Goal: Browse casually

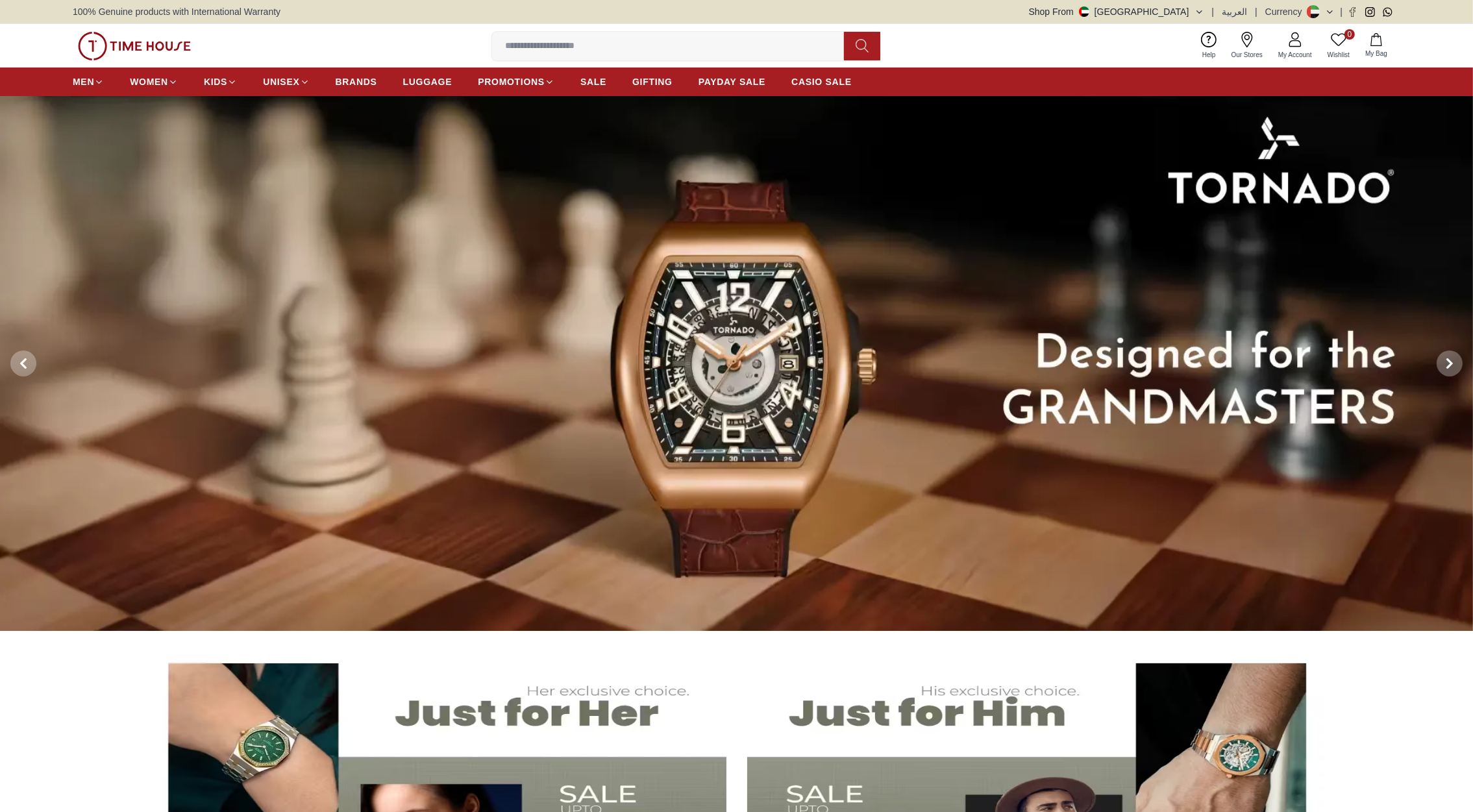
click at [144, 43] on img at bounding box center [134, 46] width 113 height 28
click at [1454, 364] on icon at bounding box center [1449, 364] width 10 height 10
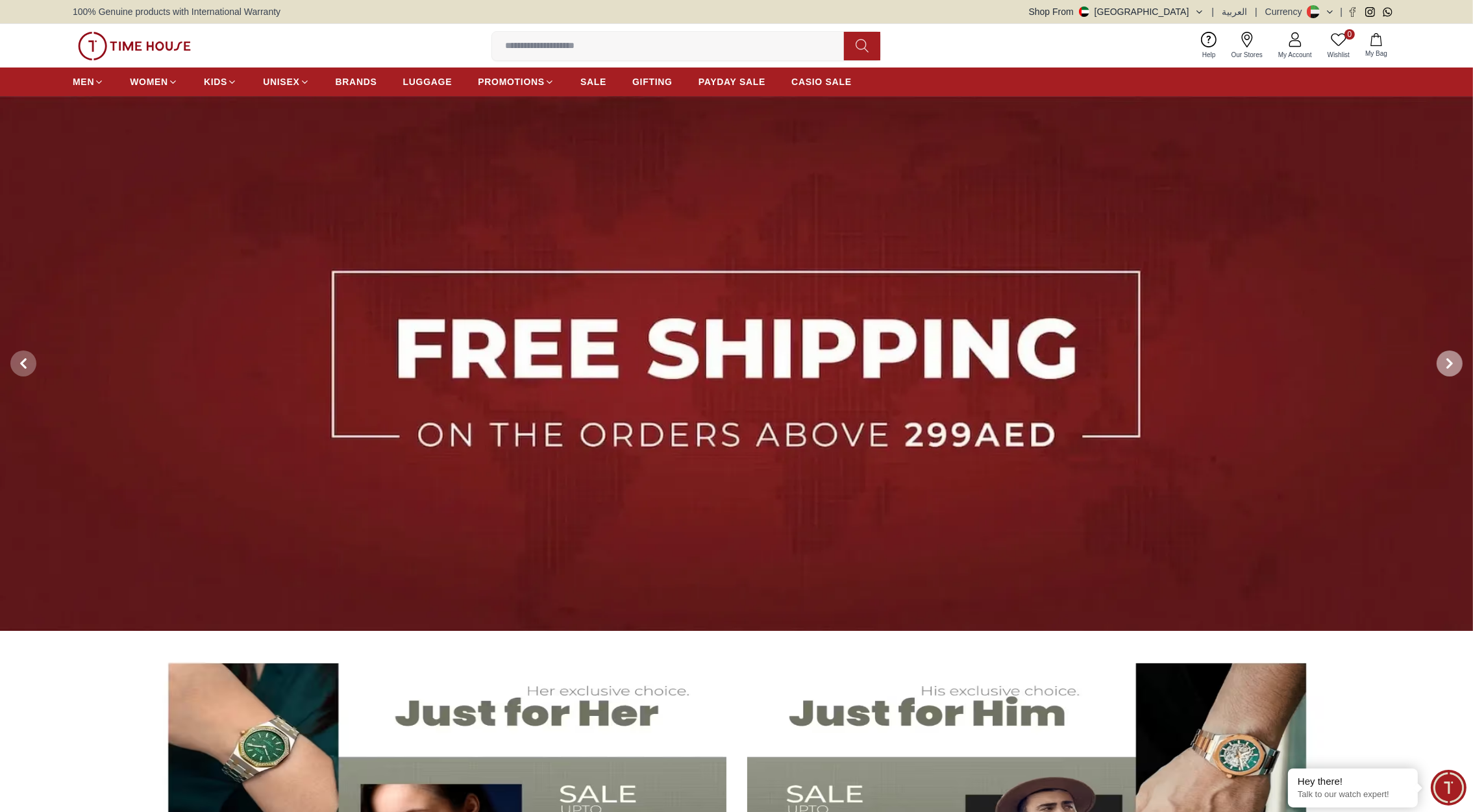
click at [1451, 359] on icon at bounding box center [1449, 364] width 10 height 10
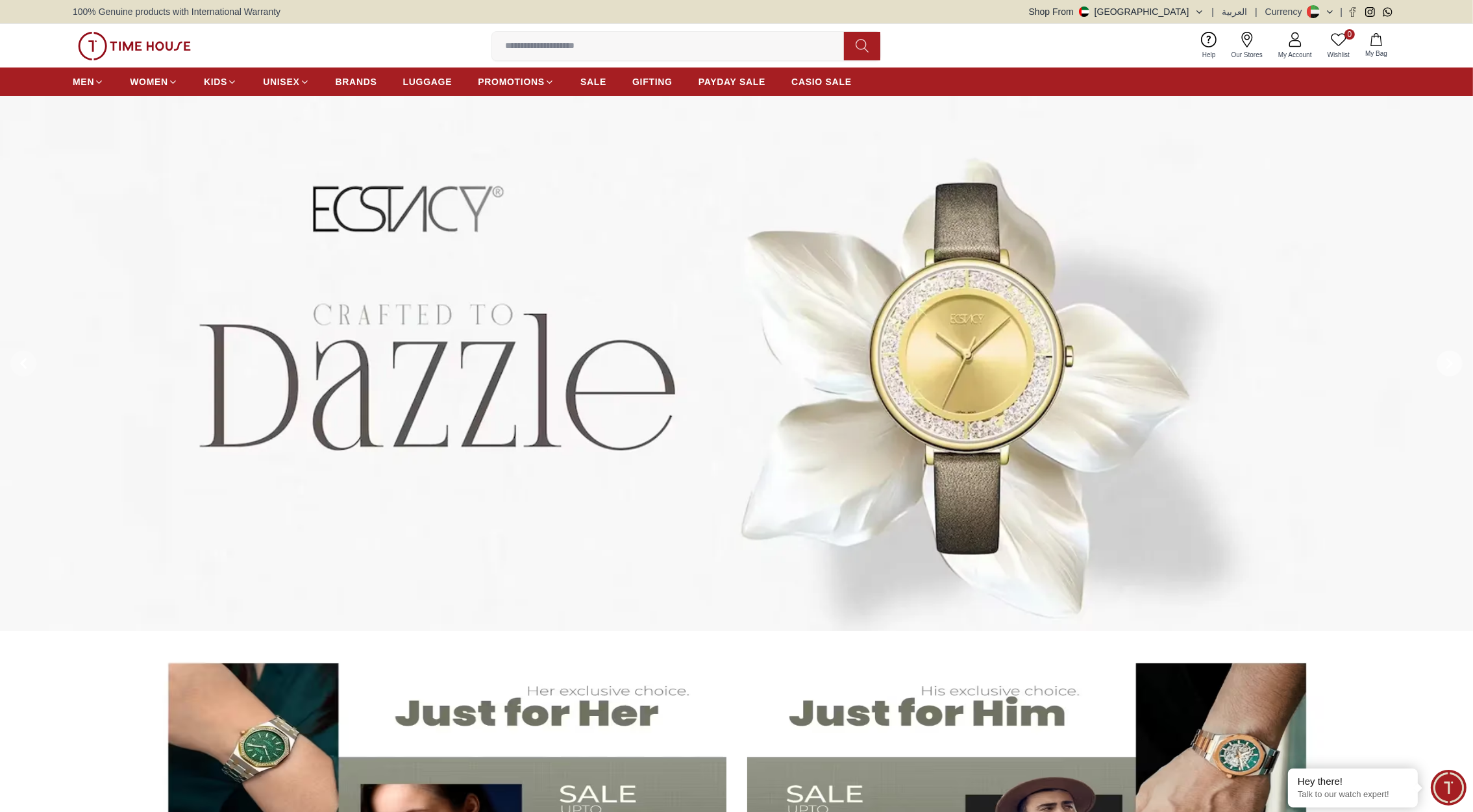
click at [1451, 359] on icon at bounding box center [1449, 364] width 10 height 10
click at [177, 46] on img at bounding box center [134, 46] width 113 height 28
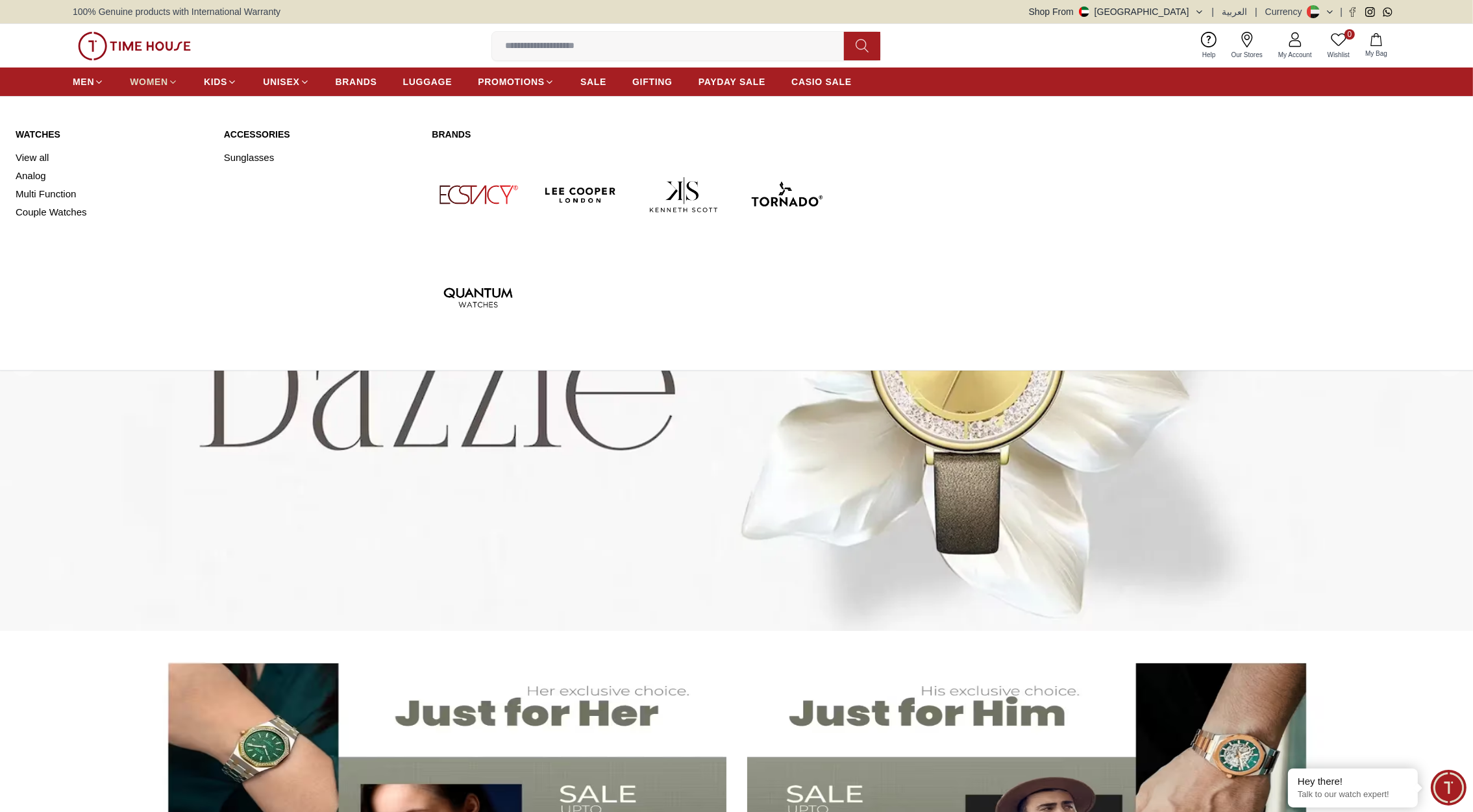
click at [154, 81] on span "WOMEN" at bounding box center [148, 82] width 38 height 13
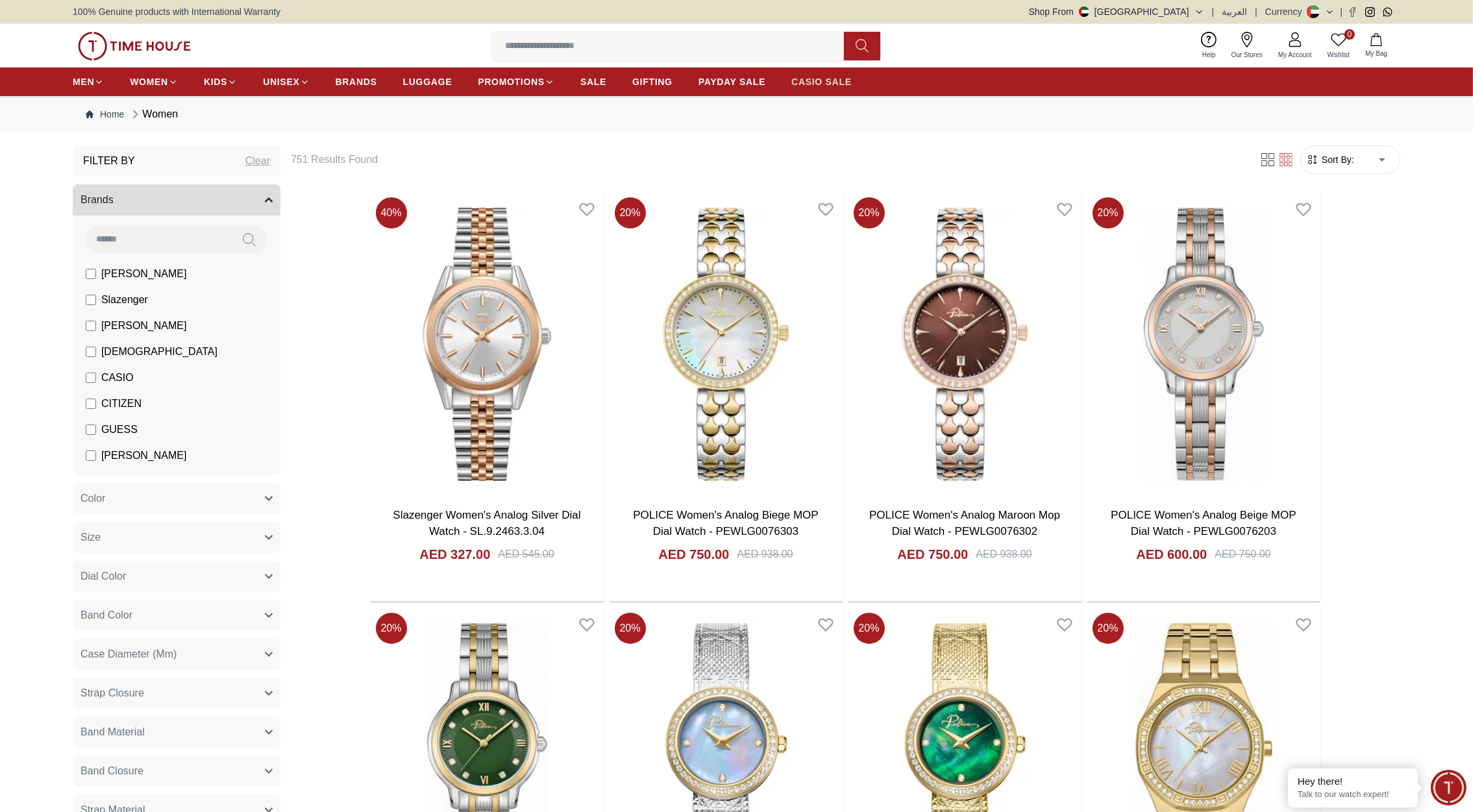
click at [823, 81] on span "CASIO SALE" at bounding box center [821, 82] width 61 height 13
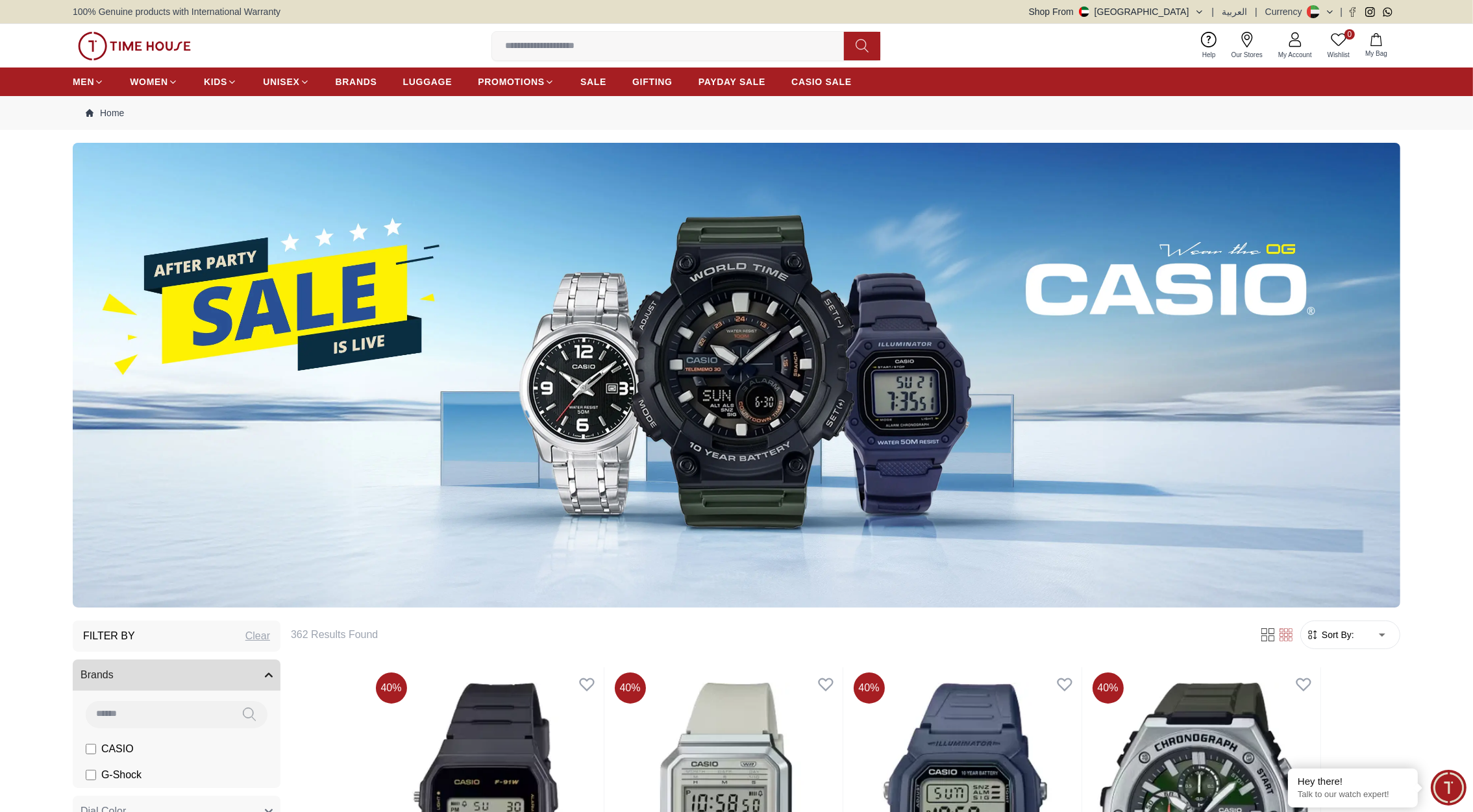
click at [157, 43] on img at bounding box center [134, 46] width 113 height 28
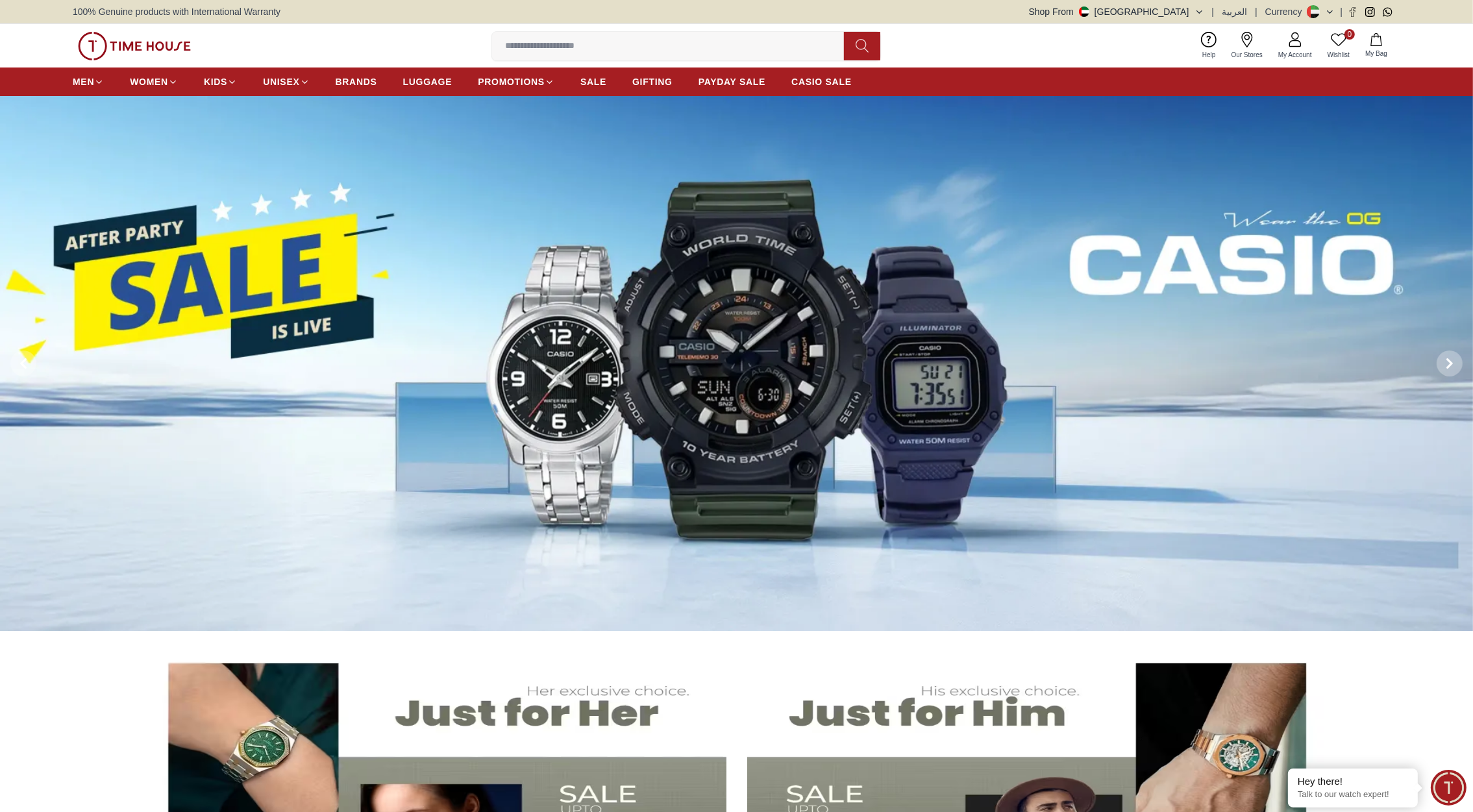
click at [778, 334] on img at bounding box center [736, 363] width 1473 height 535
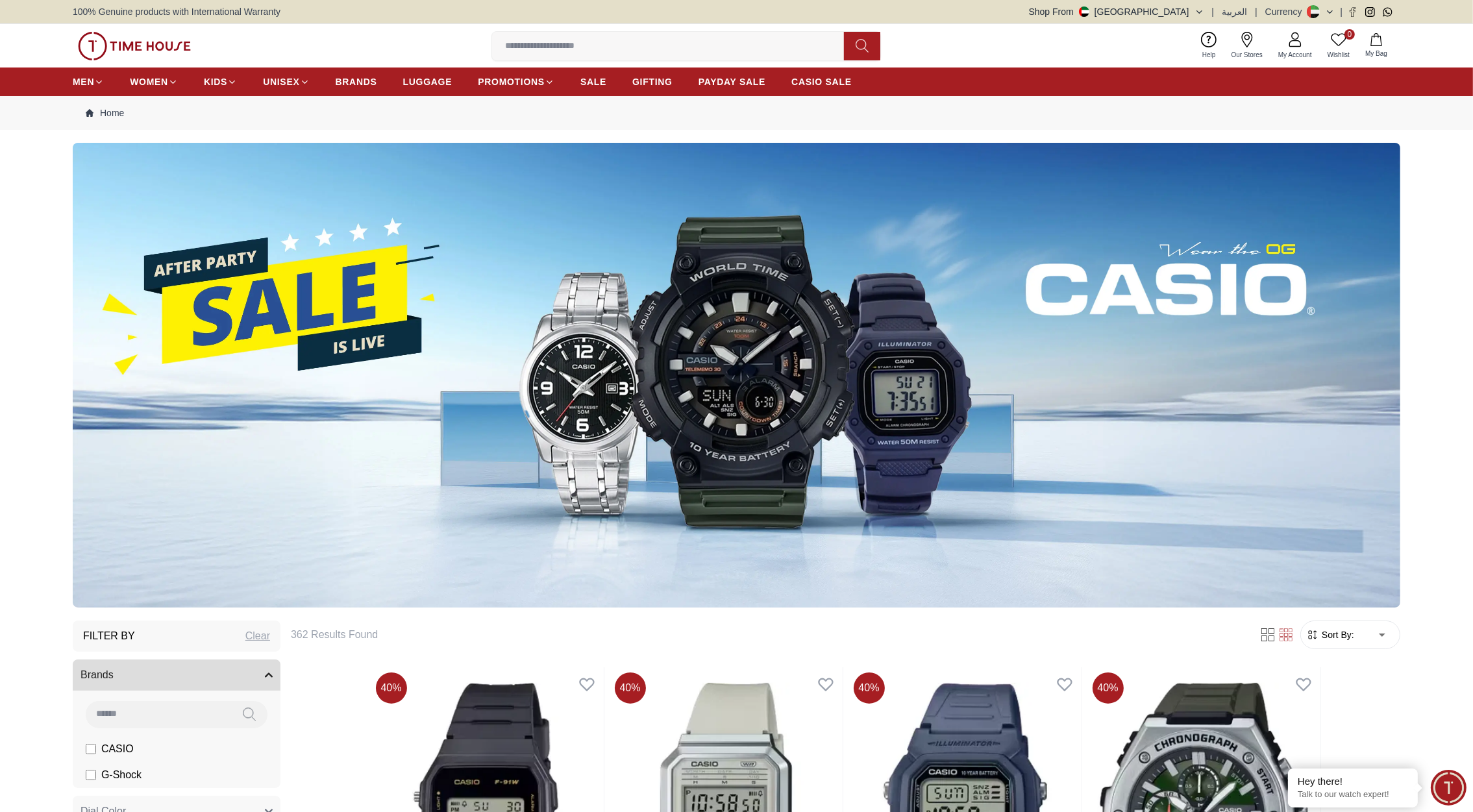
click at [144, 42] on img at bounding box center [134, 46] width 113 height 28
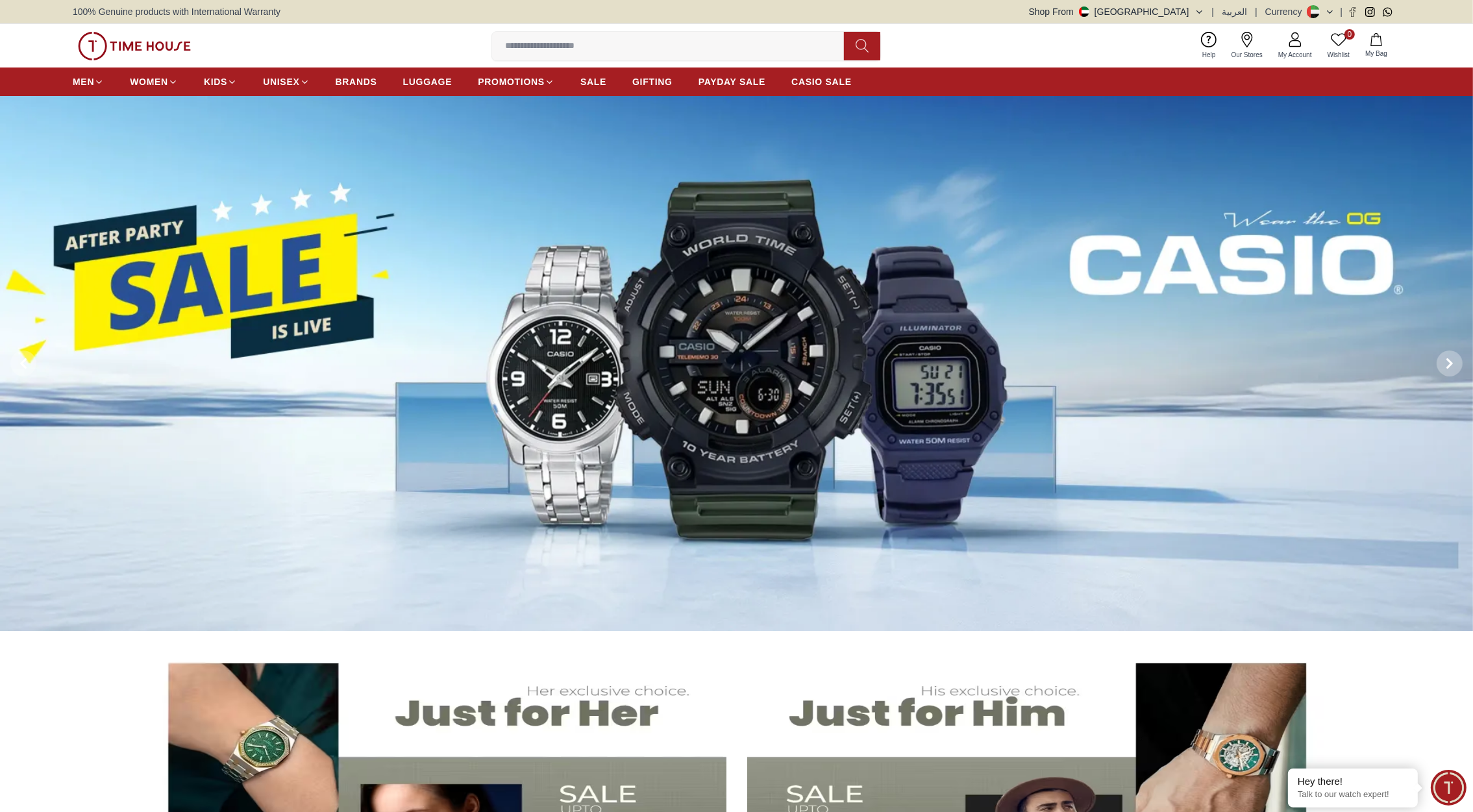
click at [571, 312] on img at bounding box center [736, 363] width 1473 height 535
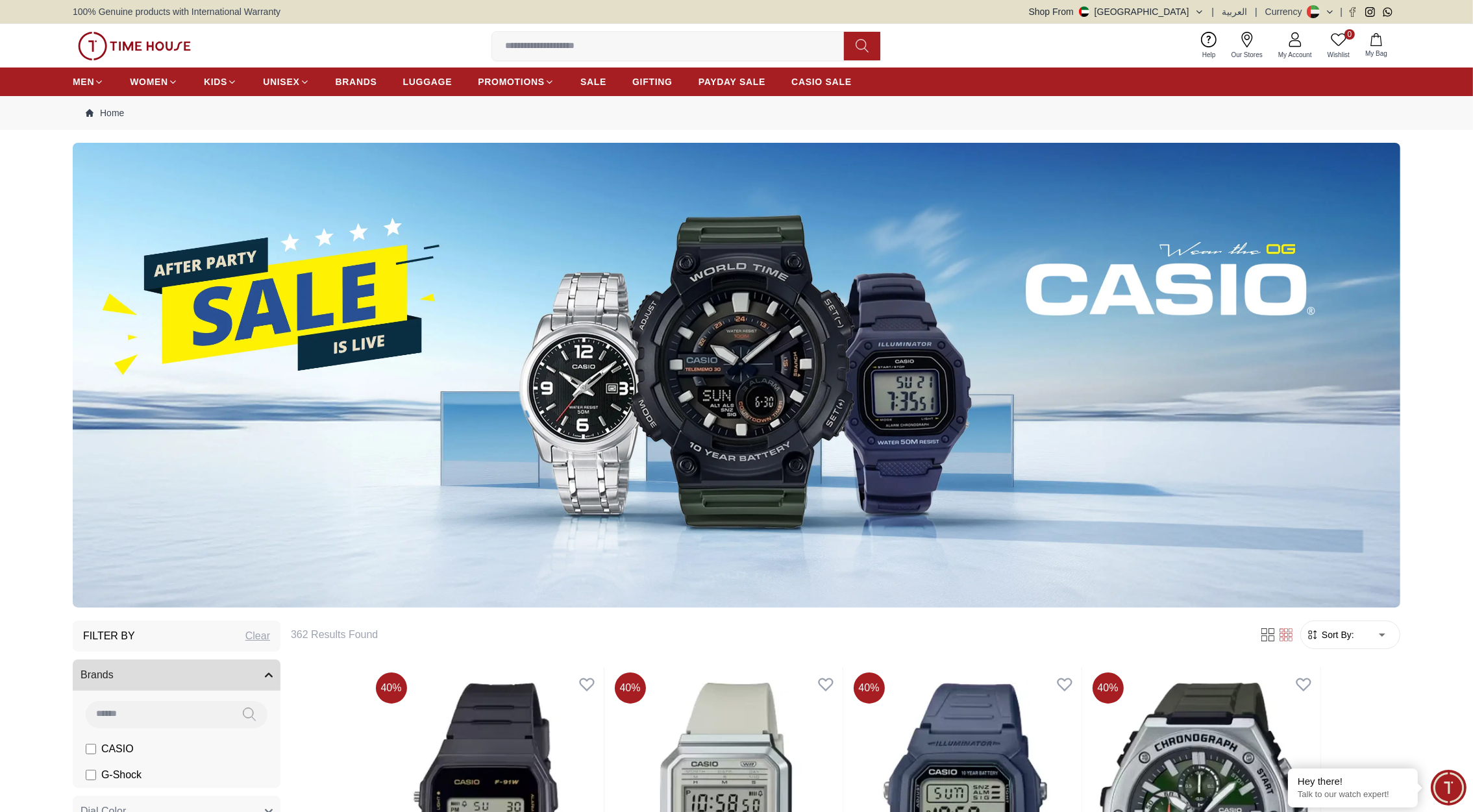
click at [170, 40] on img at bounding box center [134, 46] width 113 height 28
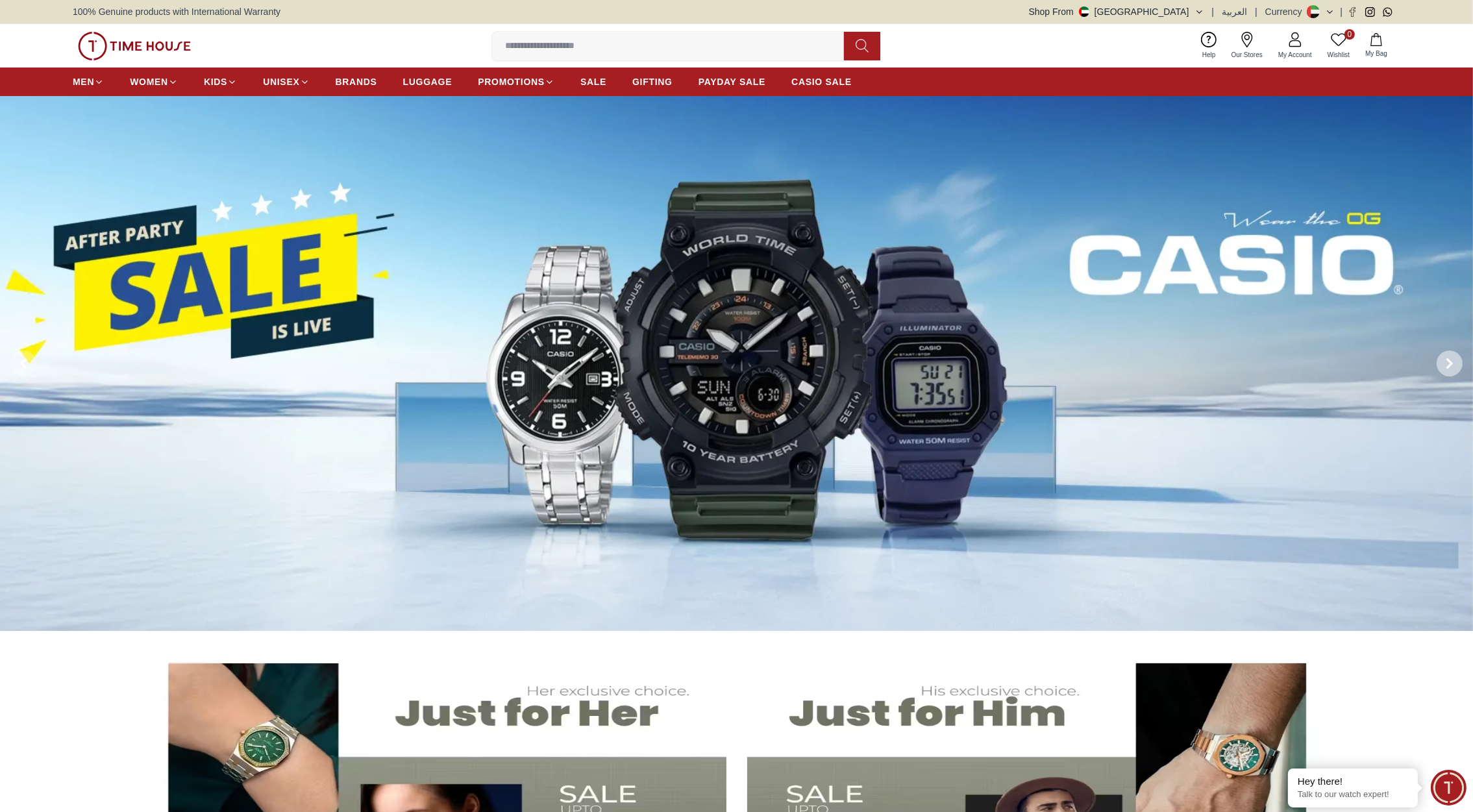
click at [1455, 364] on span at bounding box center [1449, 363] width 26 height 26
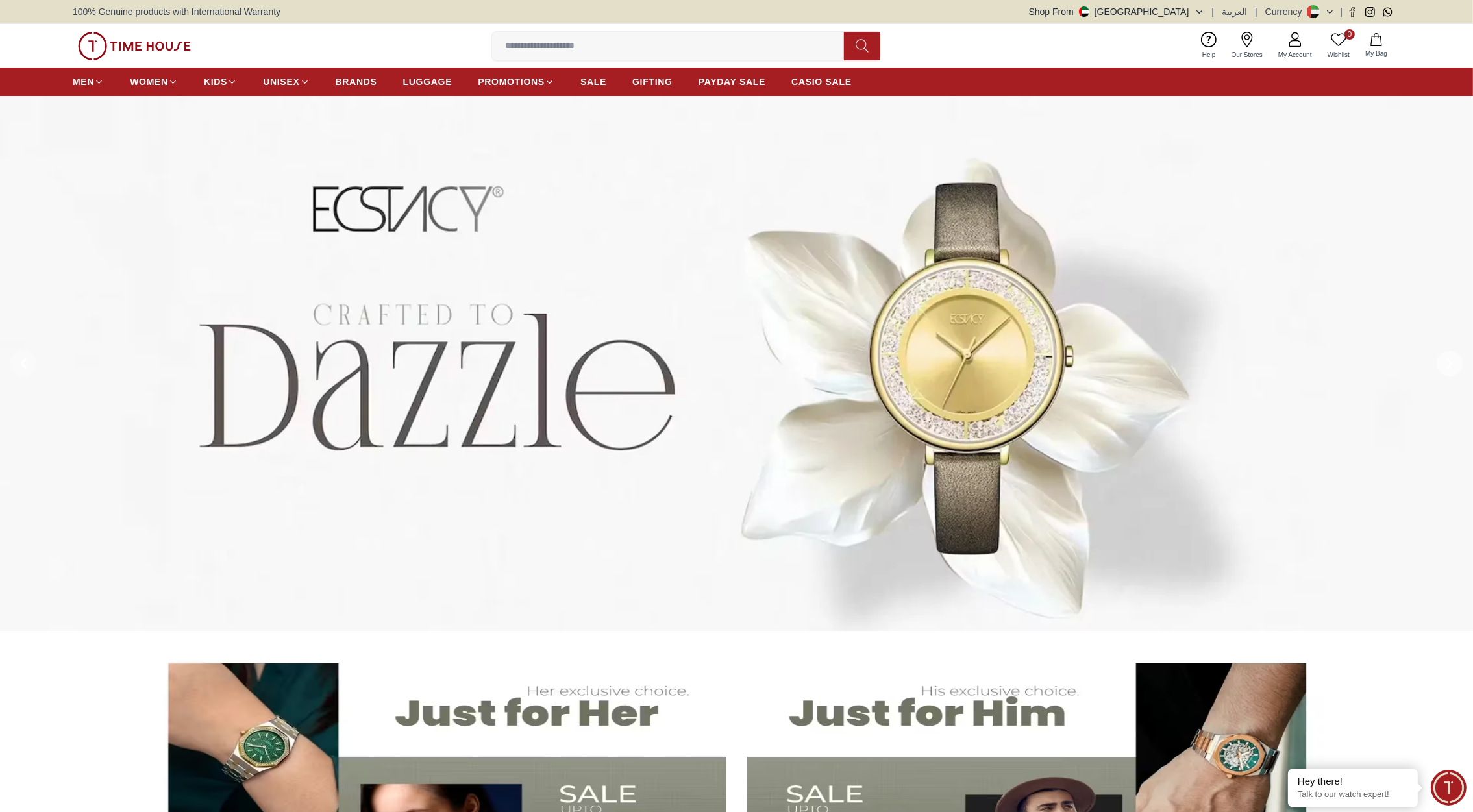
click at [1448, 365] on icon at bounding box center [1449, 363] width 4 height 8
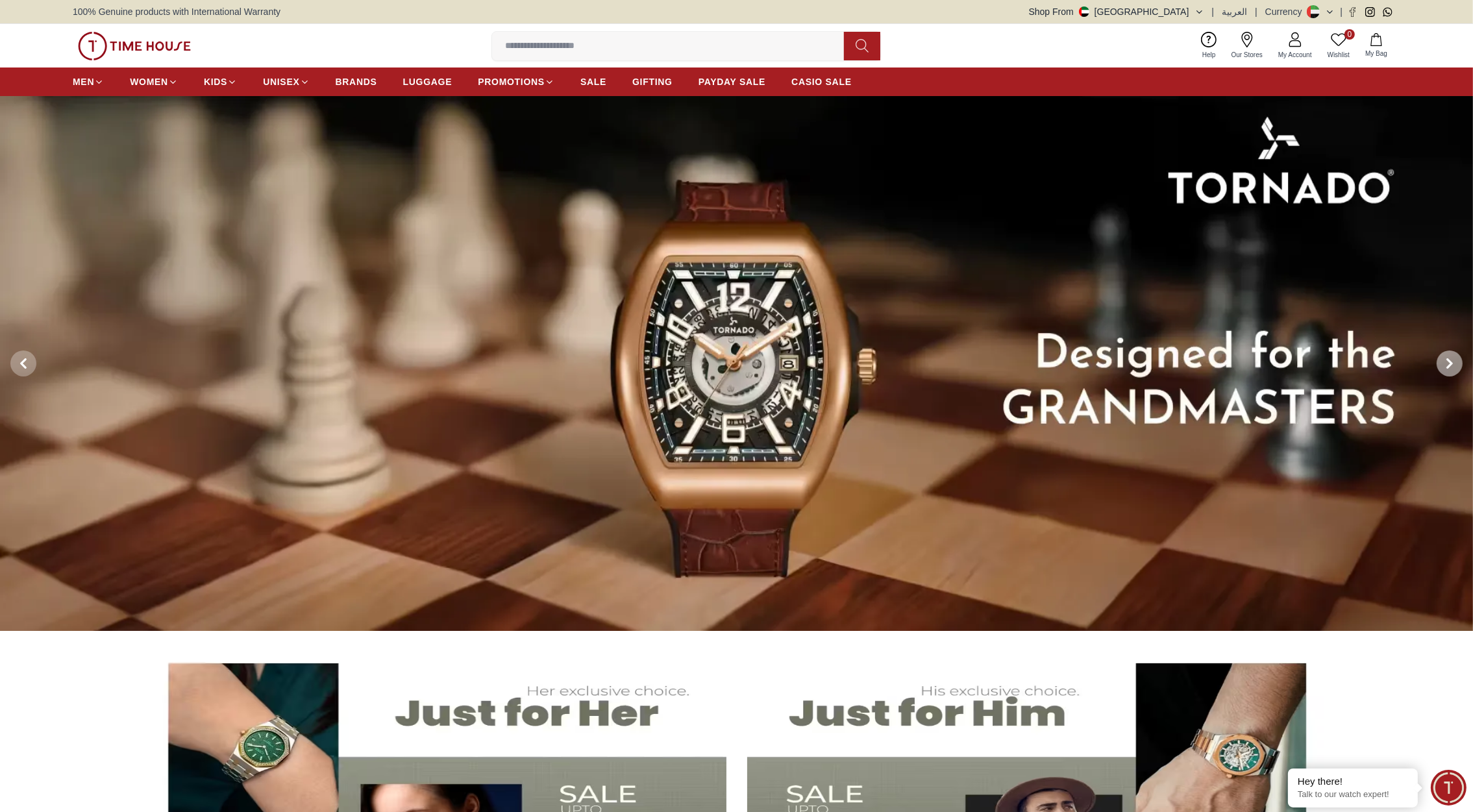
click at [1448, 365] on icon at bounding box center [1449, 363] width 4 height 8
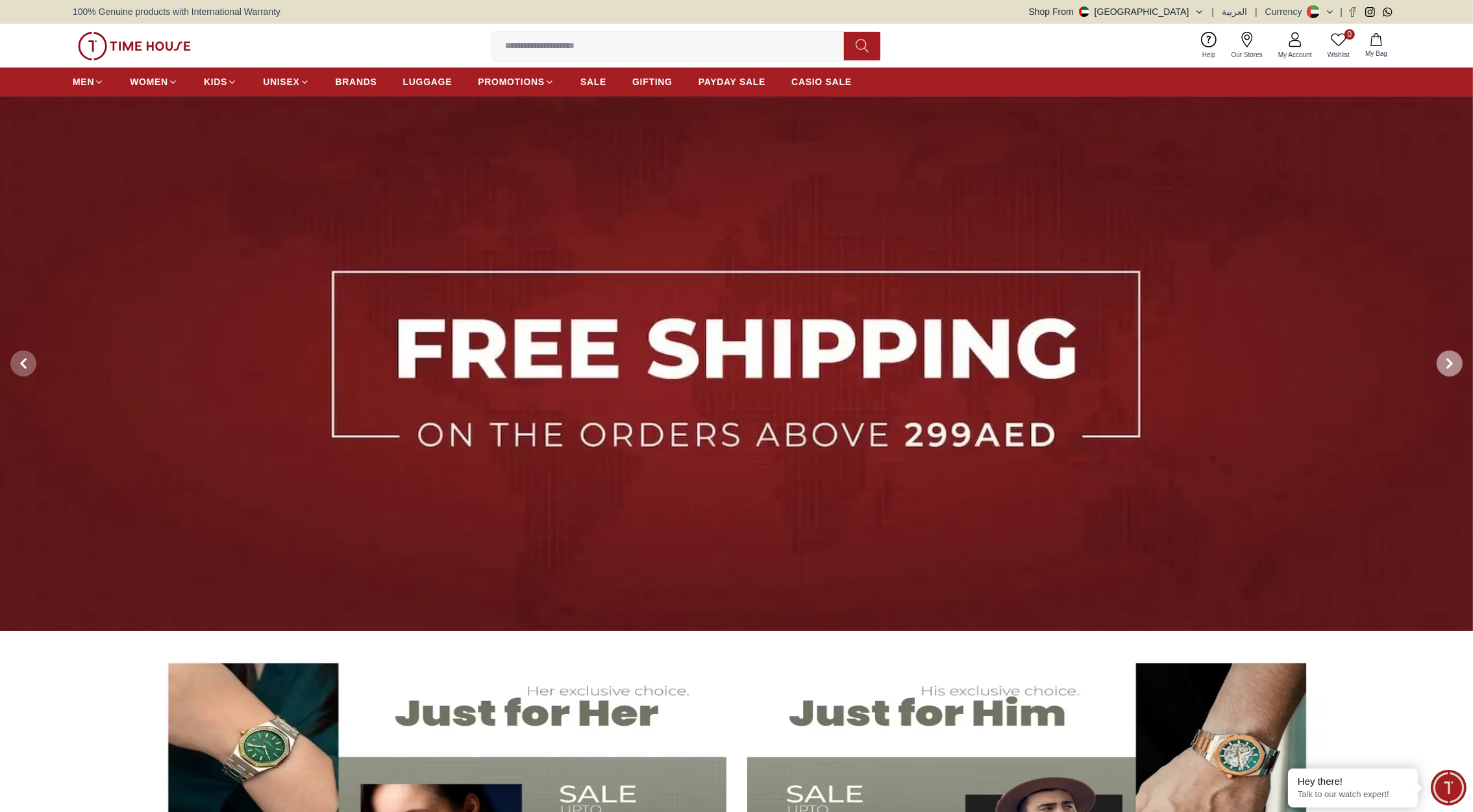
click at [1448, 365] on icon at bounding box center [1449, 363] width 4 height 8
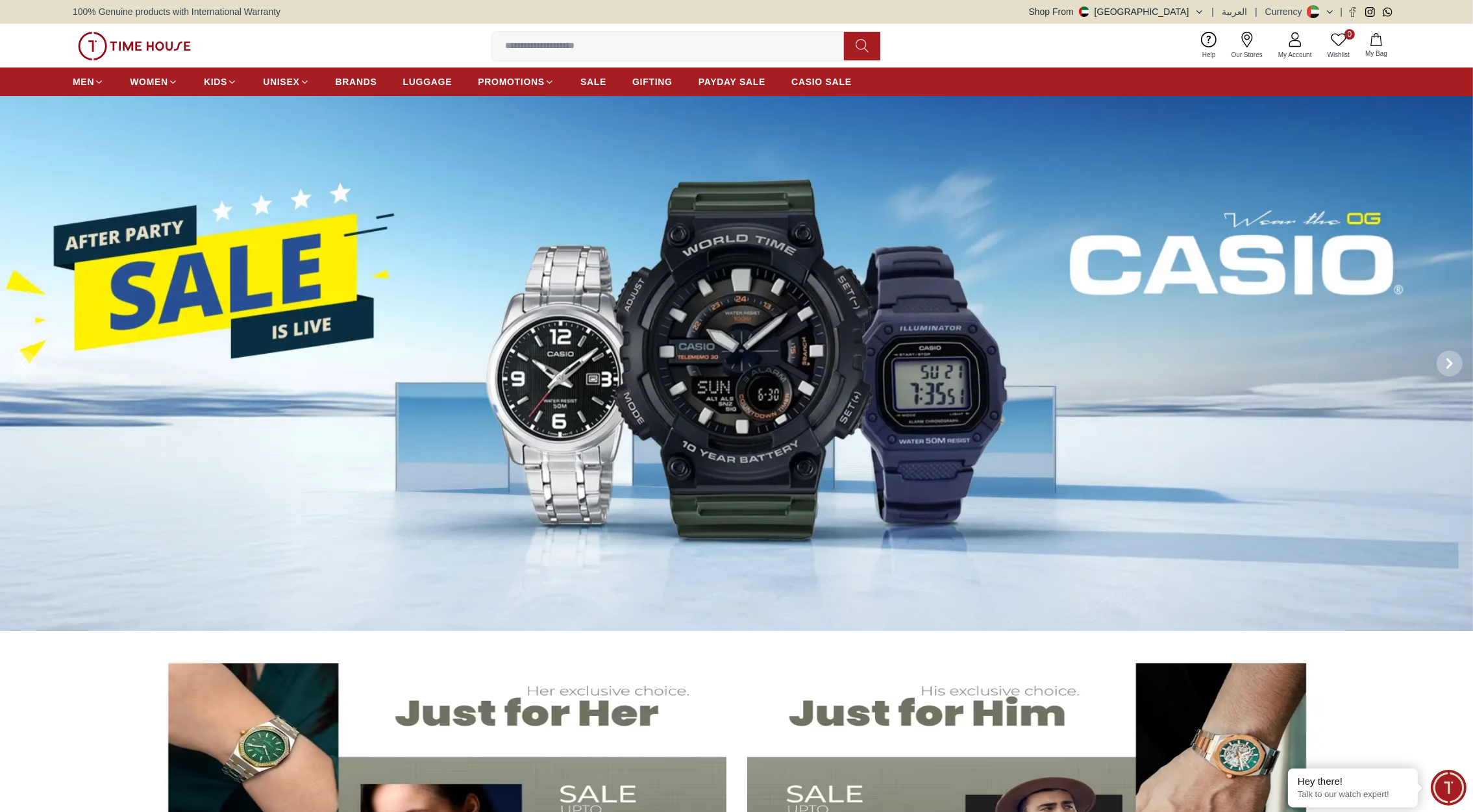
click at [727, 343] on img at bounding box center [736, 363] width 1473 height 535
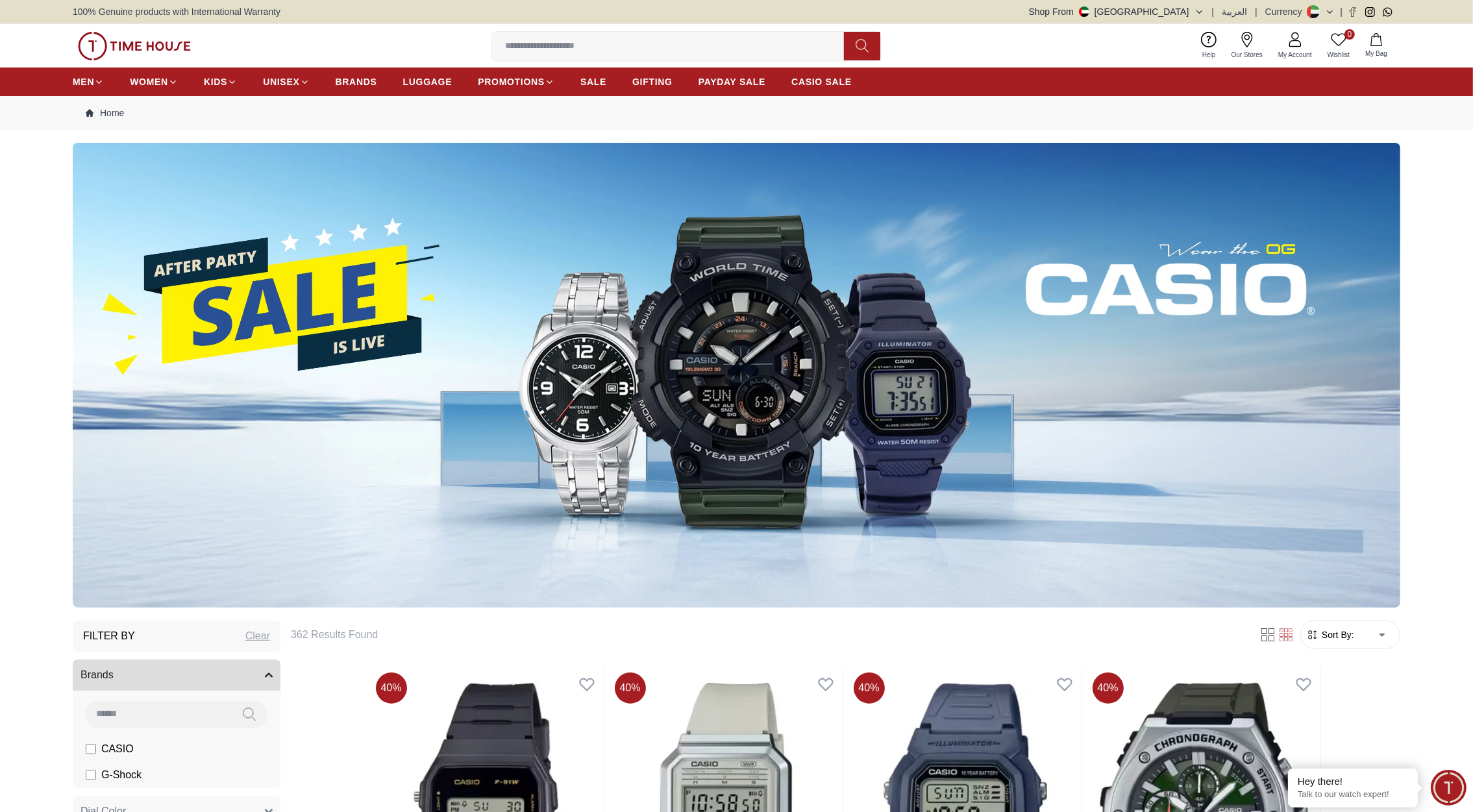
click at [164, 44] on img at bounding box center [134, 46] width 113 height 28
